Goal: Information Seeking & Learning: Learn about a topic

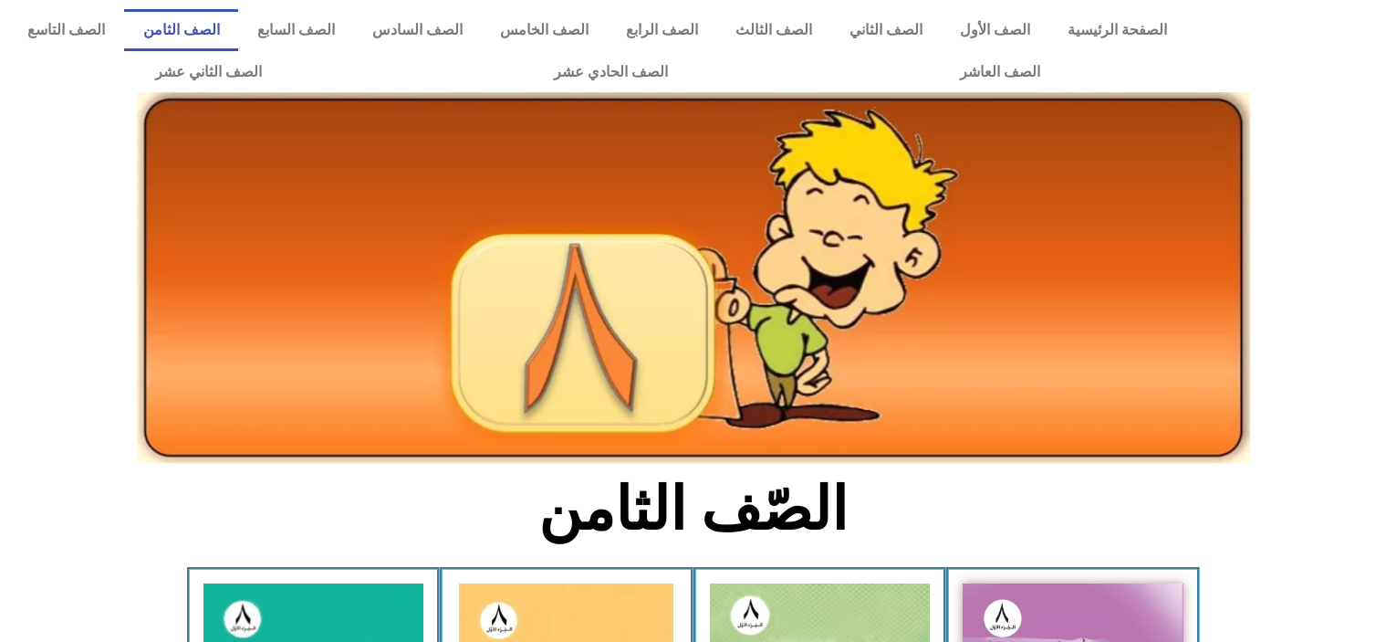
scroll to position [212, 0]
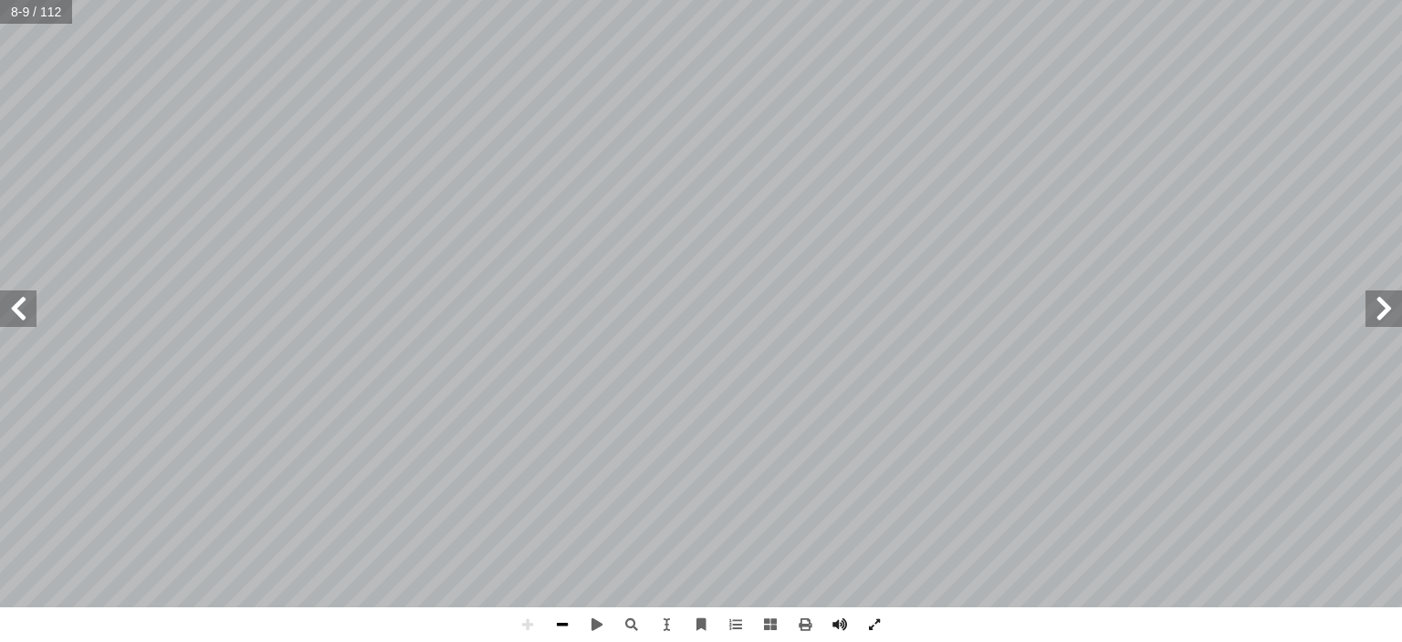
click at [564, 622] on span at bounding box center [562, 624] width 35 height 35
click at [529, 627] on span at bounding box center [527, 624] width 35 height 35
click at [560, 626] on span at bounding box center [562, 624] width 35 height 35
click at [32, 303] on span at bounding box center [18, 308] width 37 height 37
click at [528, 620] on span at bounding box center [527, 624] width 35 height 35
